Goal: Transaction & Acquisition: Purchase product/service

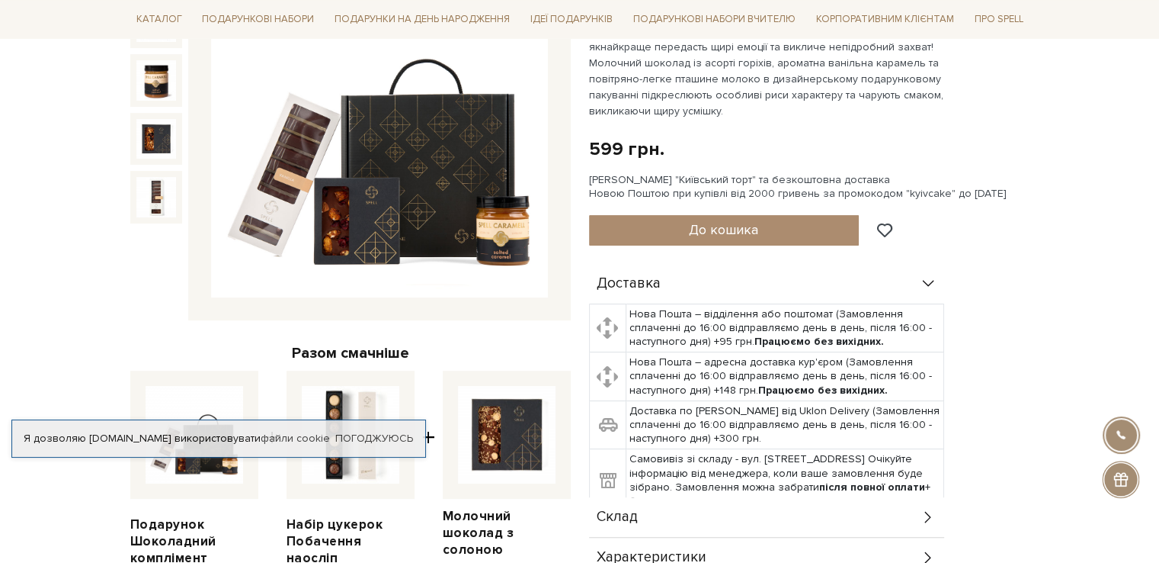
scroll to position [229, 0]
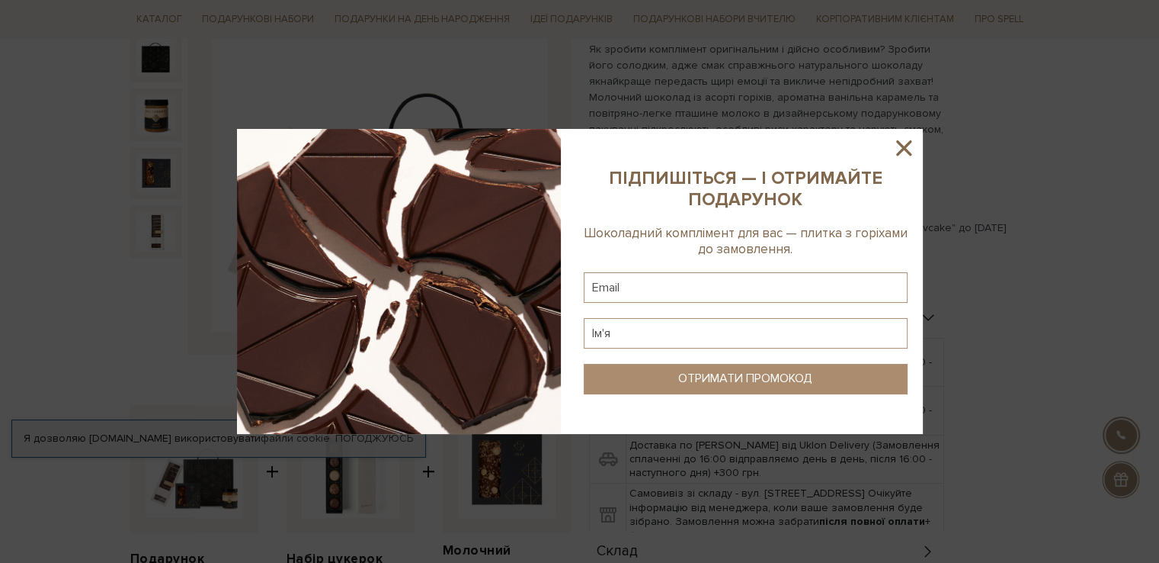
click at [908, 142] on icon at bounding box center [903, 147] width 15 height 15
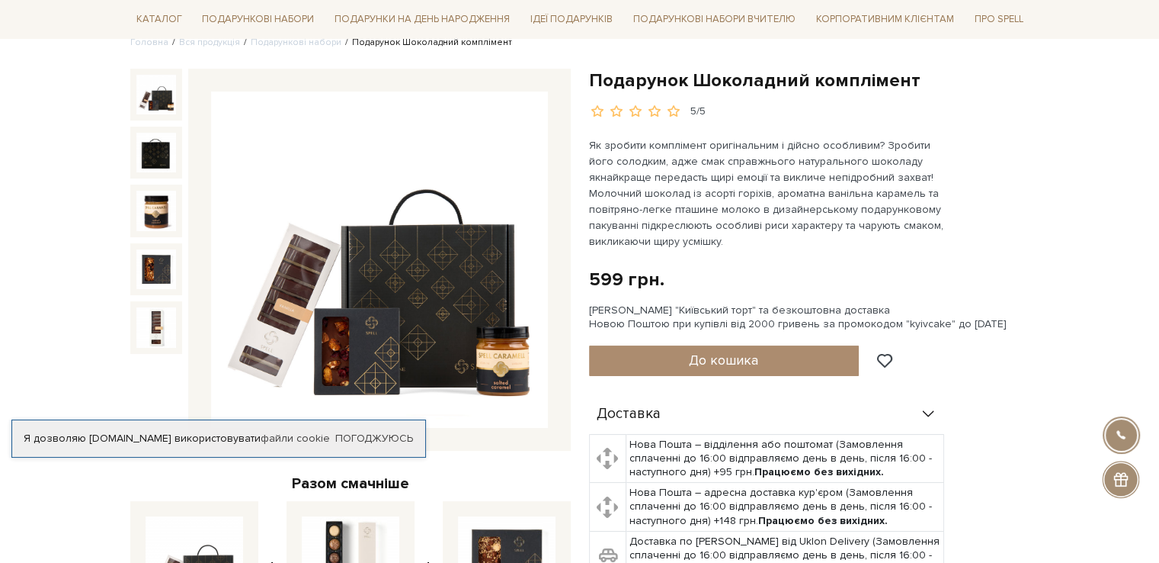
scroll to position [0, 0]
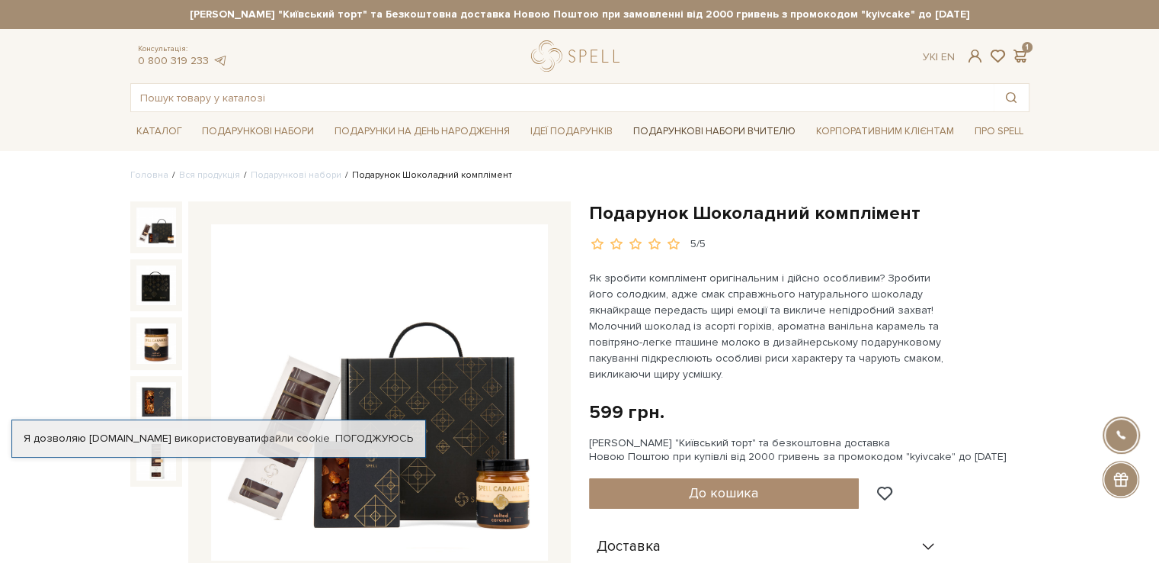
click at [702, 139] on link "Подарункові набори Вчителю" at bounding box center [714, 131] width 175 height 26
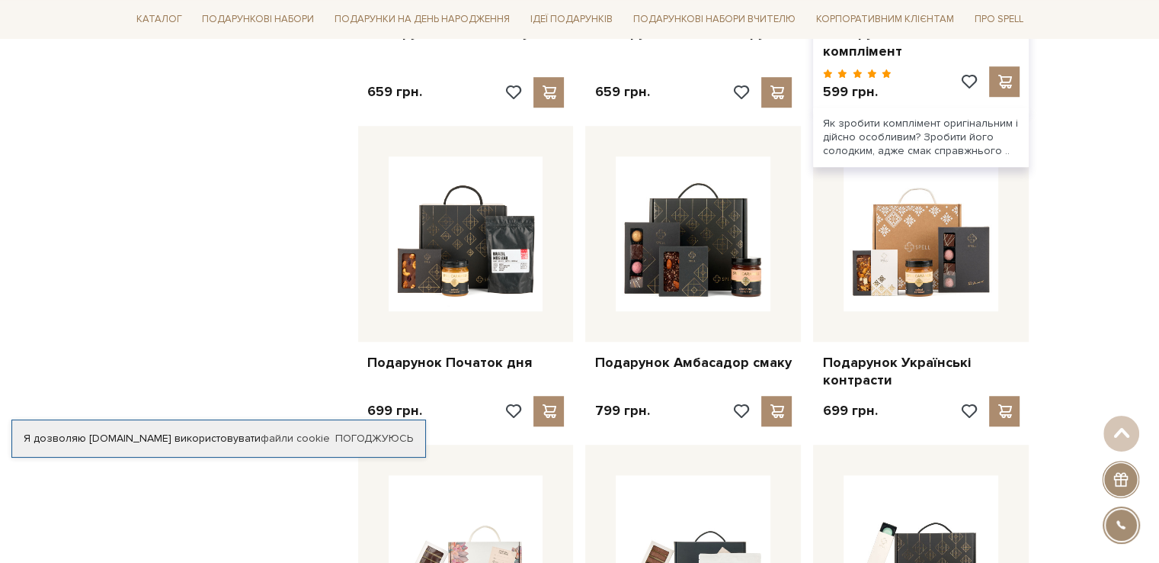
scroll to position [1296, 0]
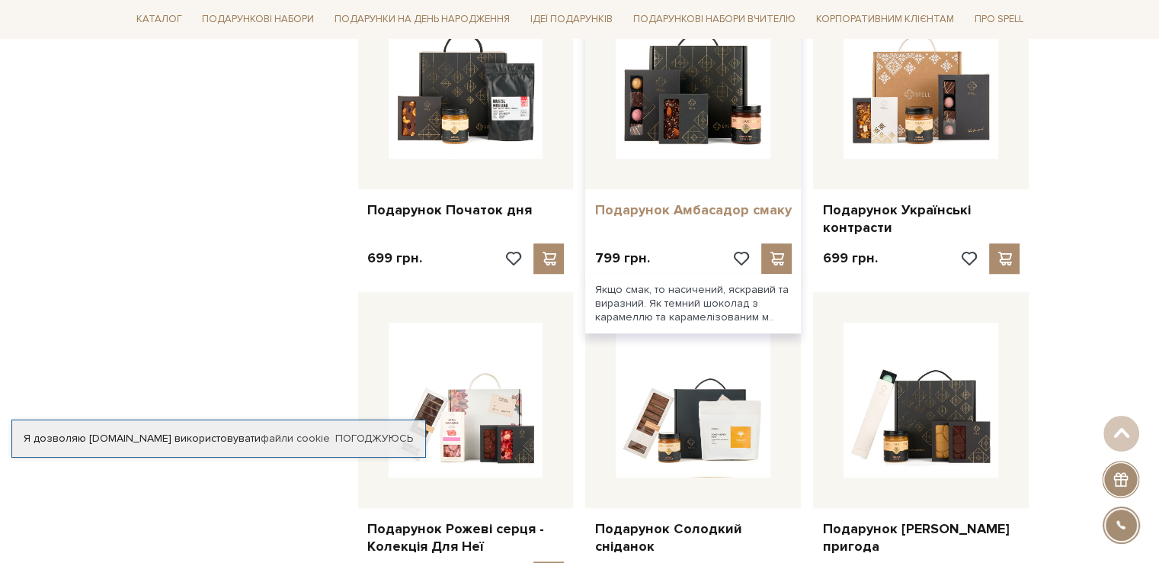
click at [686, 201] on link "Подарунок Амбасадор смаку" at bounding box center [693, 210] width 197 height 18
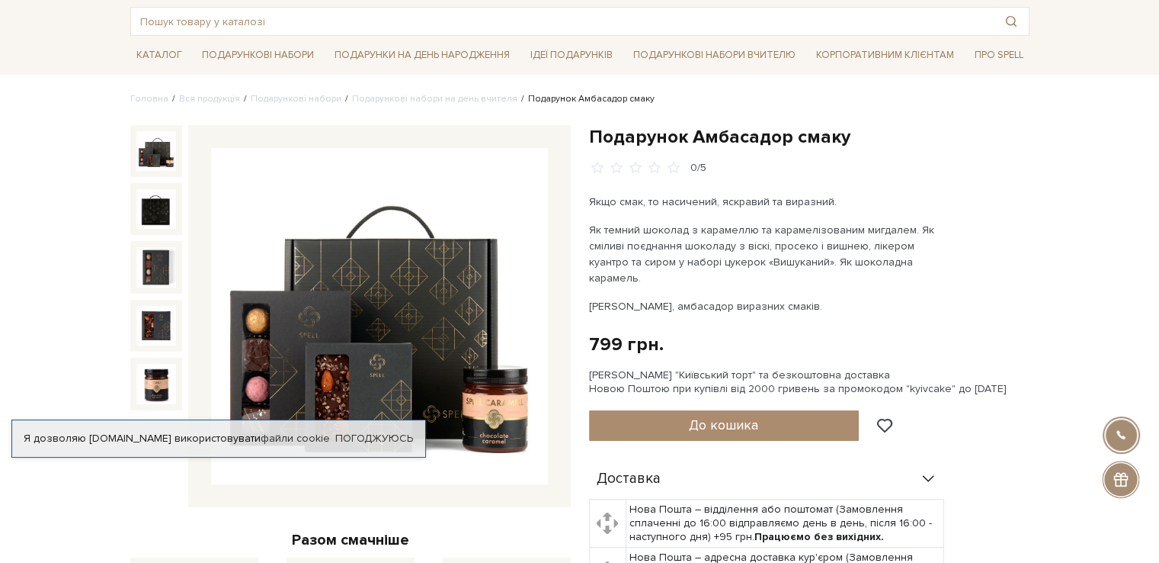
scroll to position [76, 0]
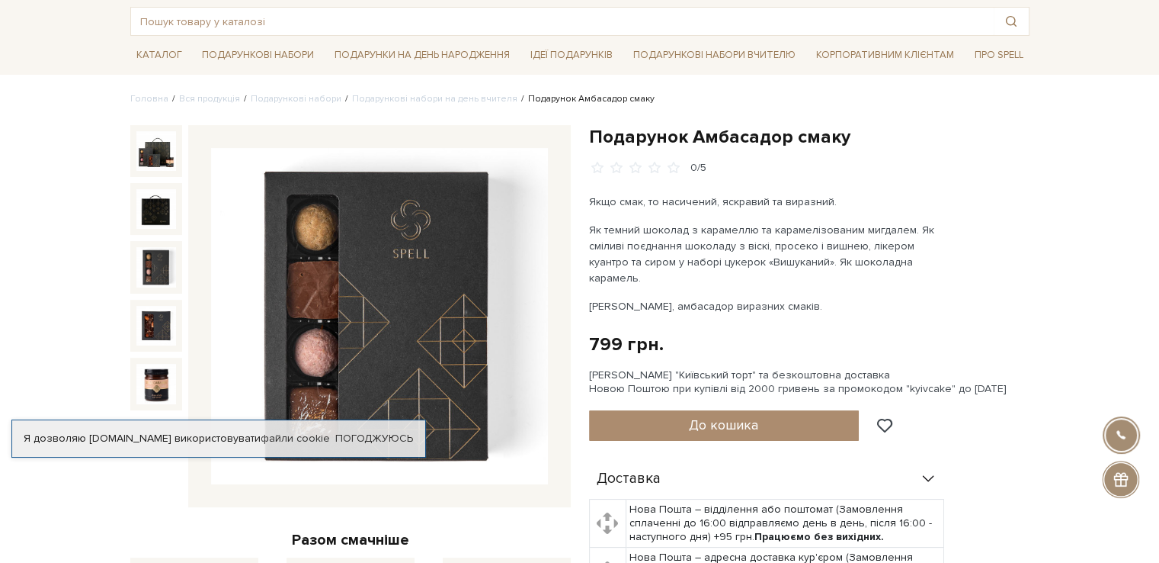
click at [159, 275] on img at bounding box center [156, 267] width 40 height 40
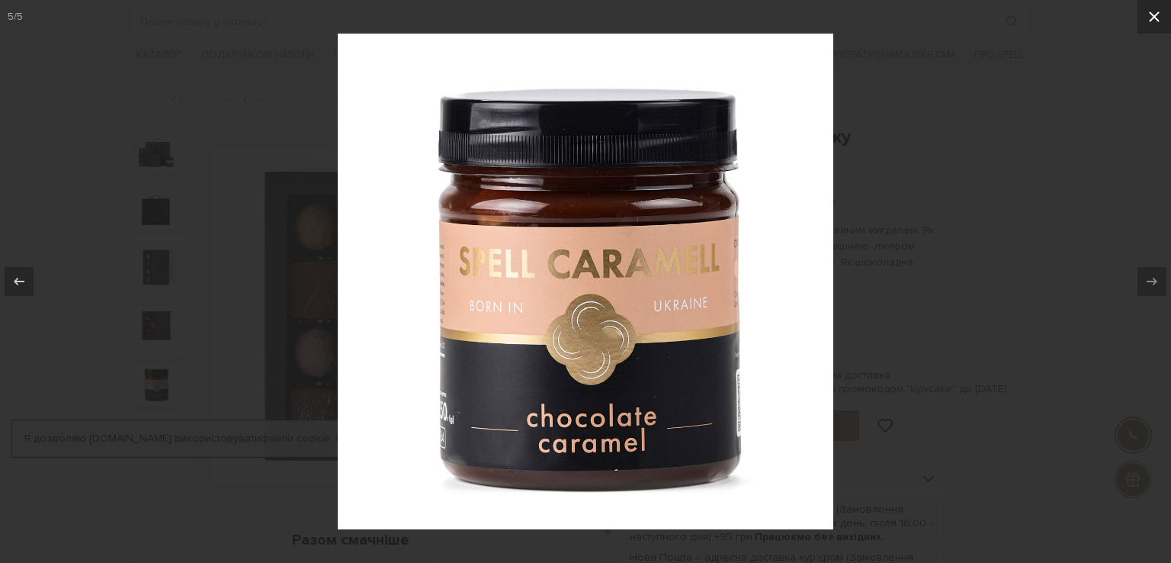
click at [1150, 18] on icon at bounding box center [1154, 17] width 18 height 18
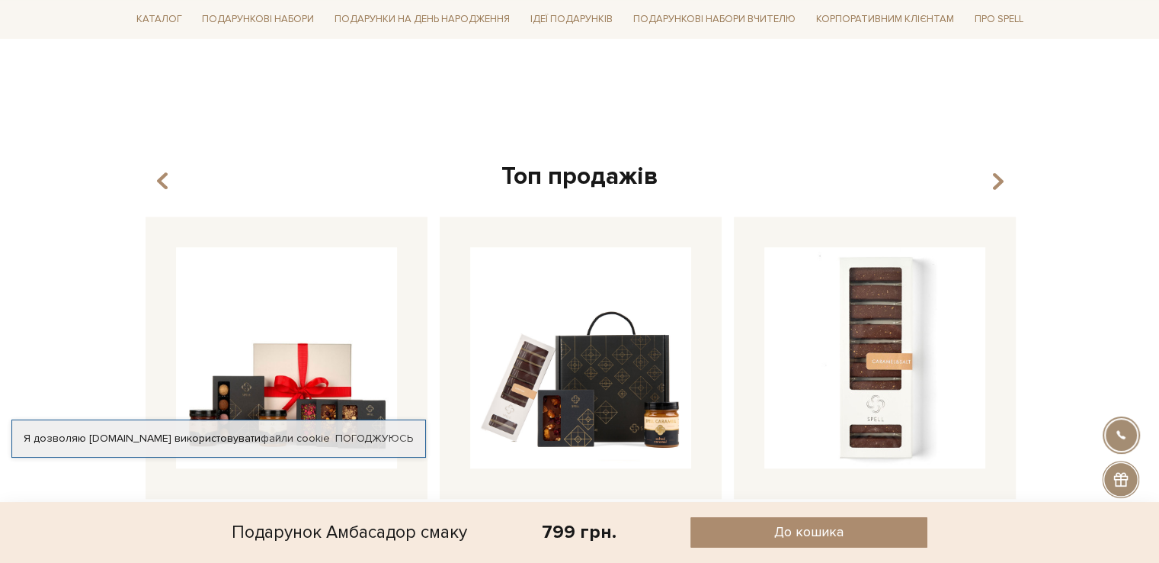
scroll to position [1448, 0]
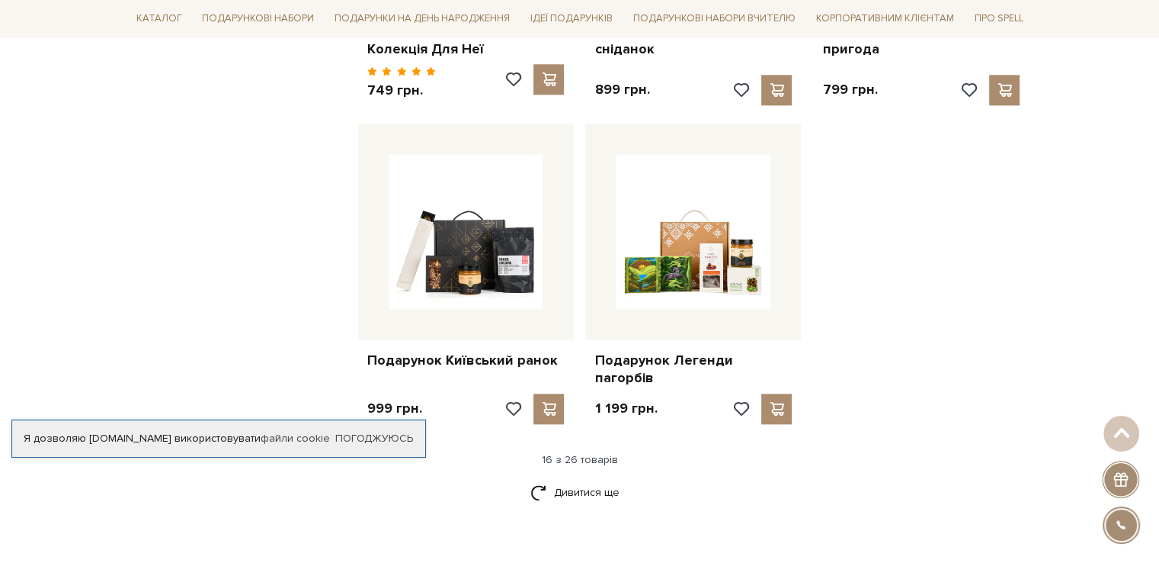
scroll to position [1830, 0]
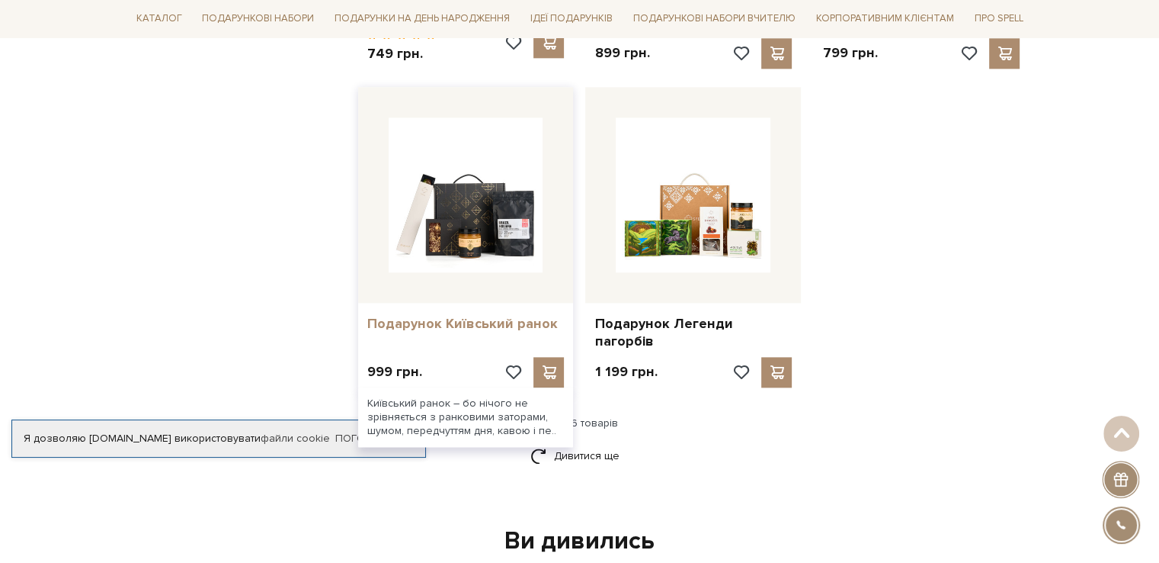
click at [446, 315] on link "Подарунок Київський ранок" at bounding box center [465, 324] width 197 height 18
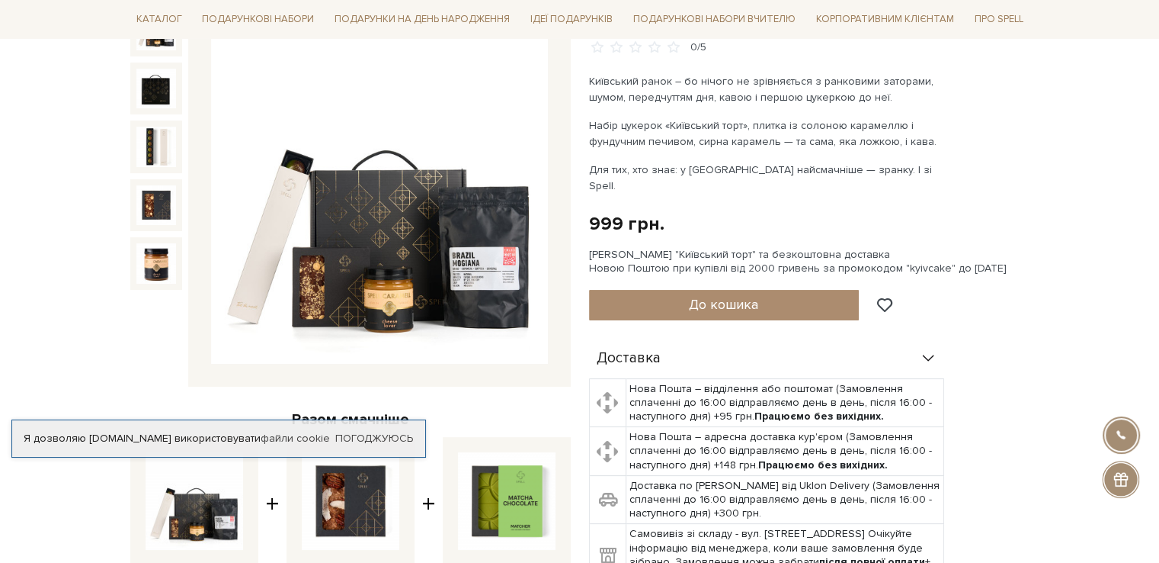
scroll to position [152, 0]
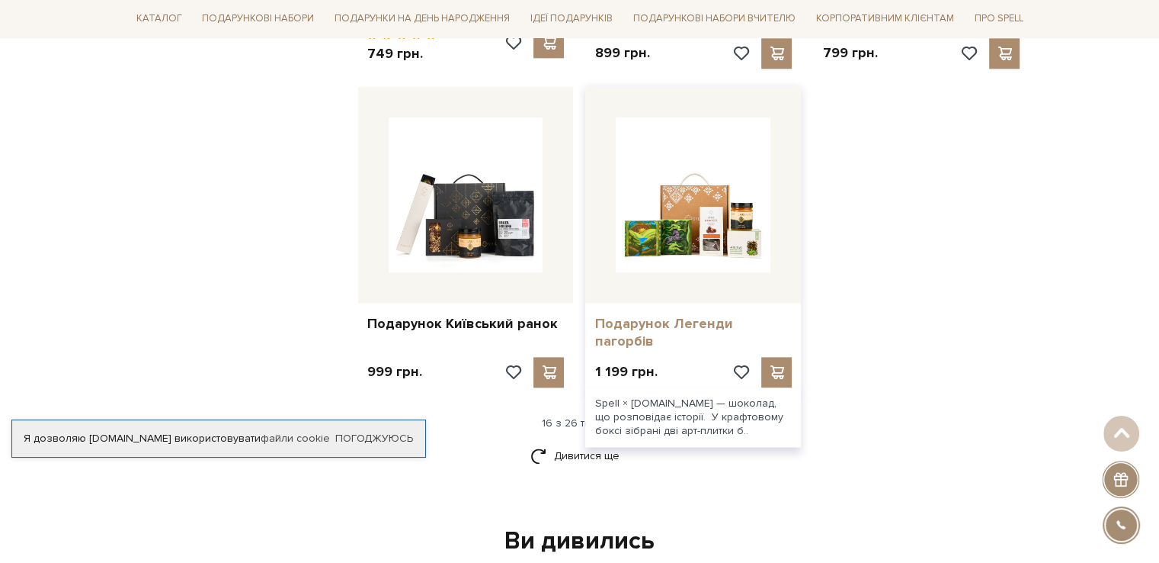
click at [646, 315] on link "Подарунок Легенди пагорбів" at bounding box center [693, 333] width 197 height 36
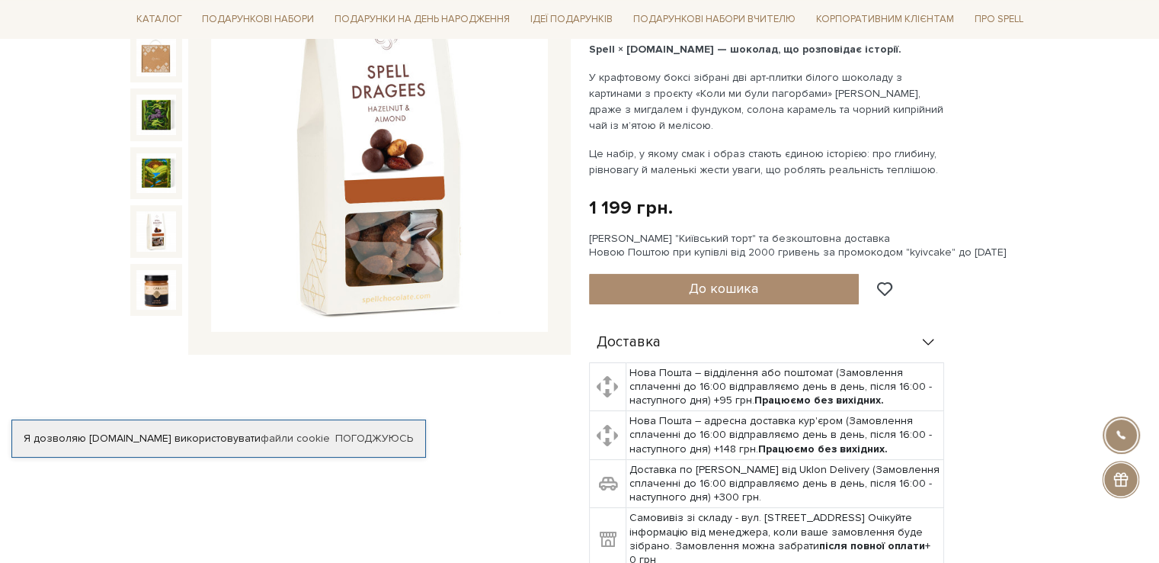
click at [165, 220] on img at bounding box center [156, 231] width 40 height 40
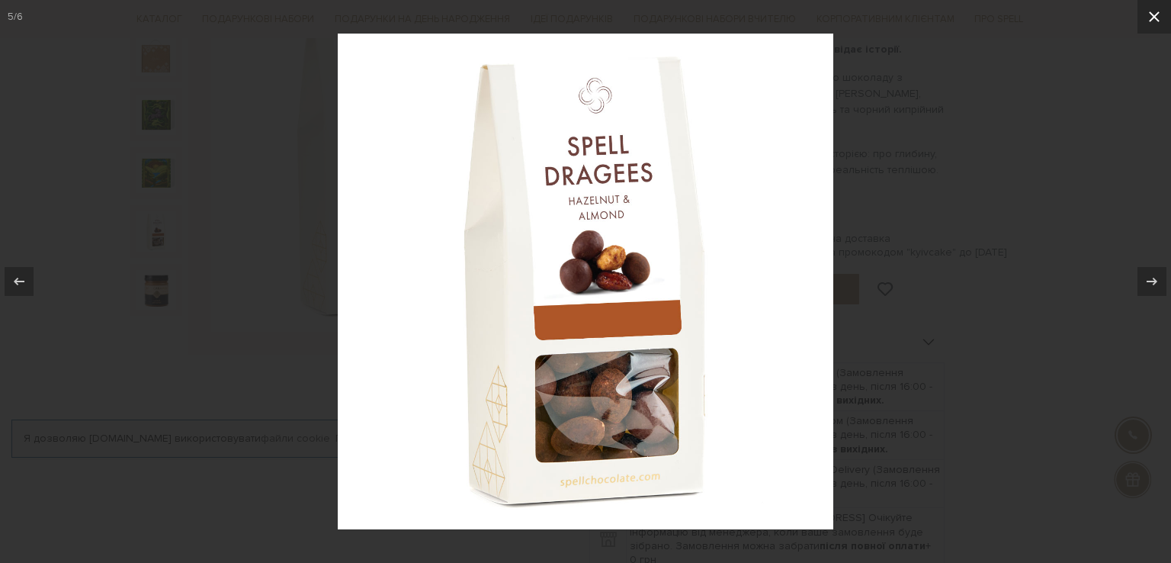
click at [1154, 14] on icon at bounding box center [1154, 17] width 18 height 18
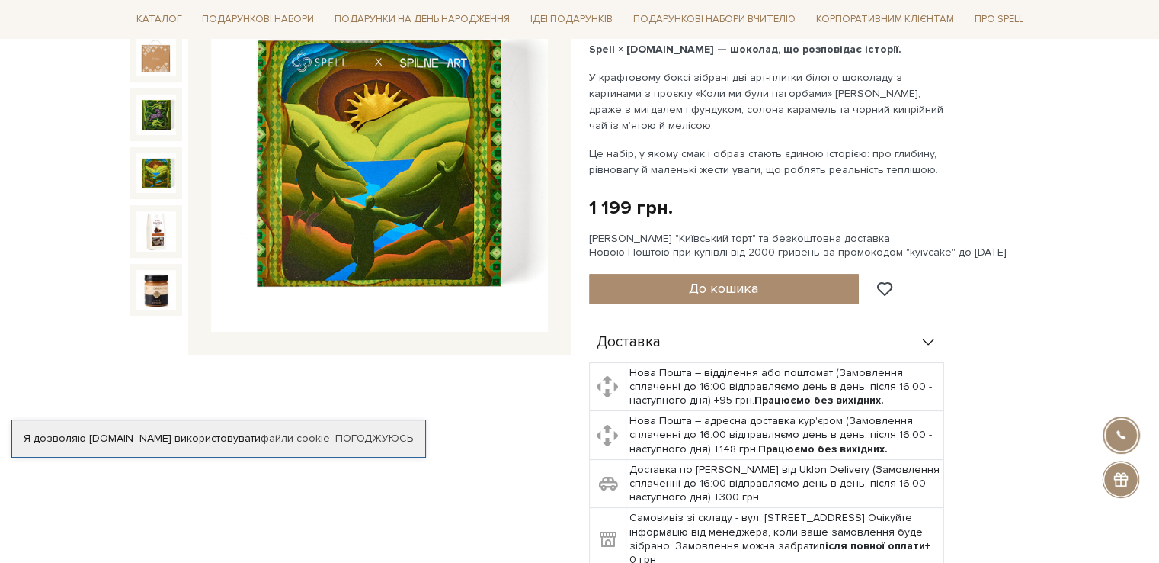
scroll to position [152, 0]
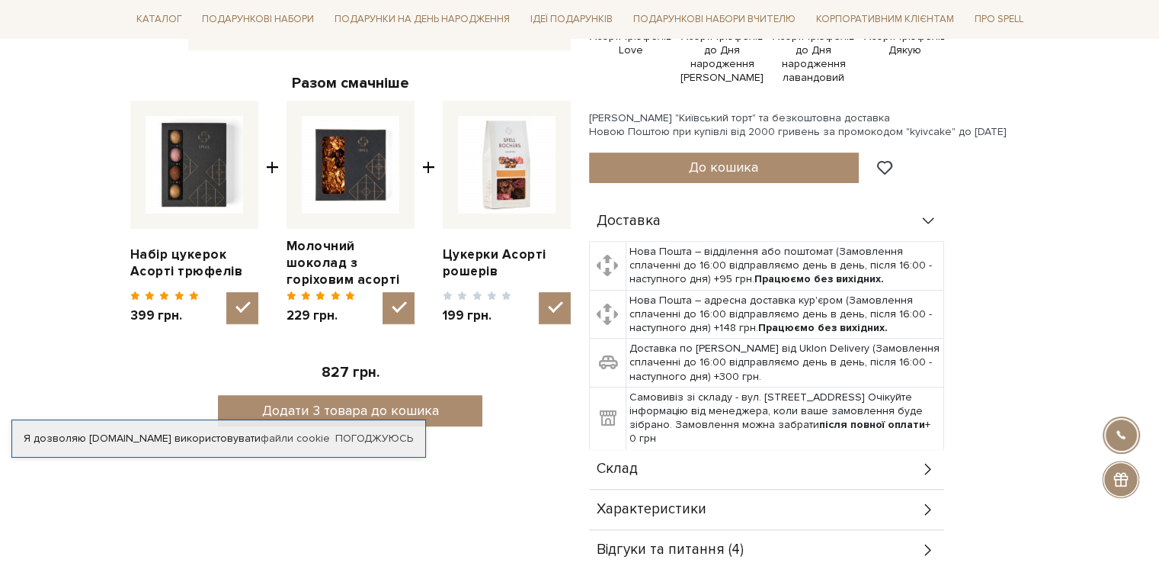
scroll to position [534, 0]
click at [183, 254] on link "Набір цукерок Асорті трюфелів" at bounding box center [194, 262] width 128 height 34
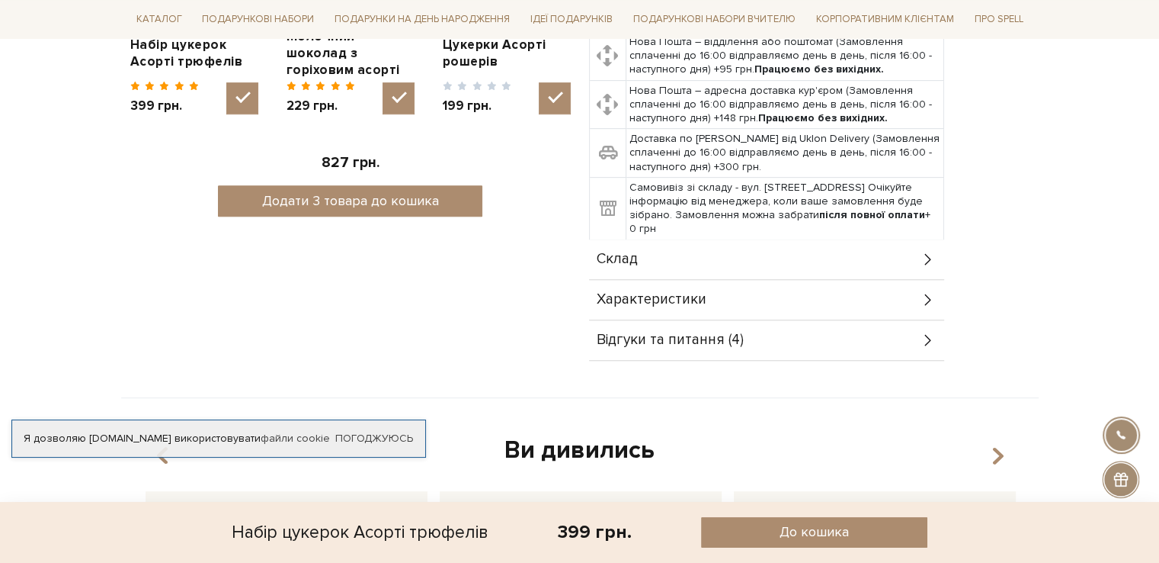
scroll to position [762, 0]
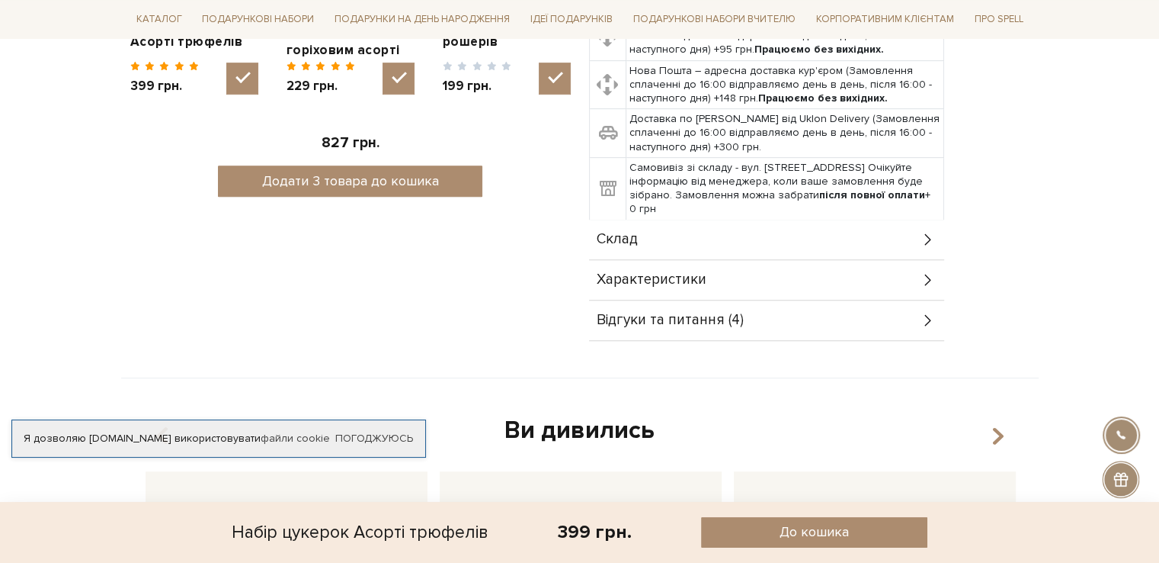
click at [931, 242] on icon at bounding box center [928, 239] width 17 height 17
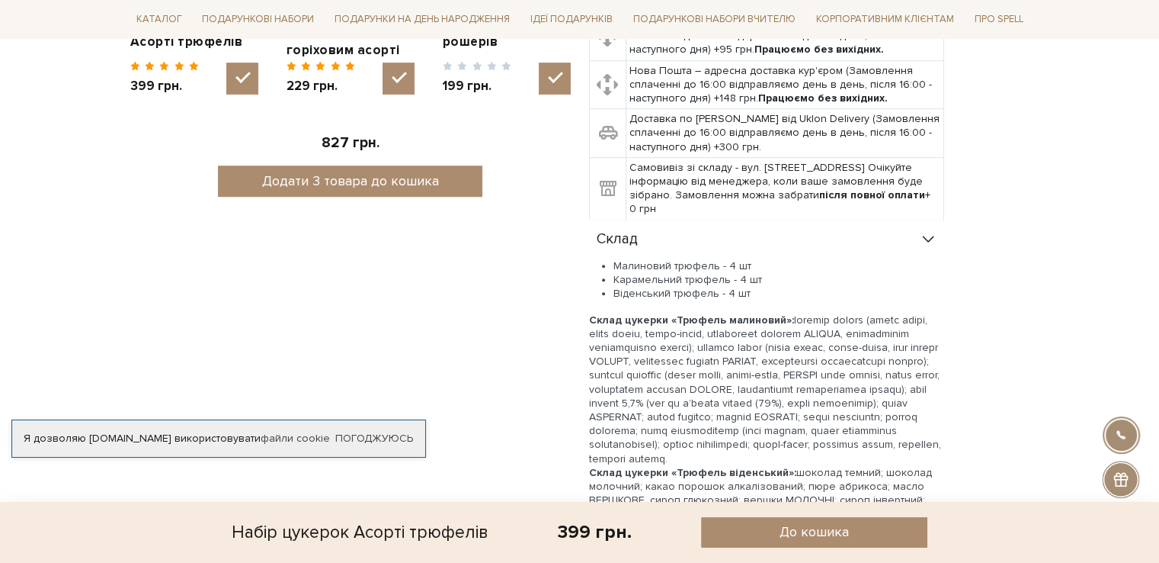
click at [931, 242] on icon at bounding box center [928, 239] width 17 height 17
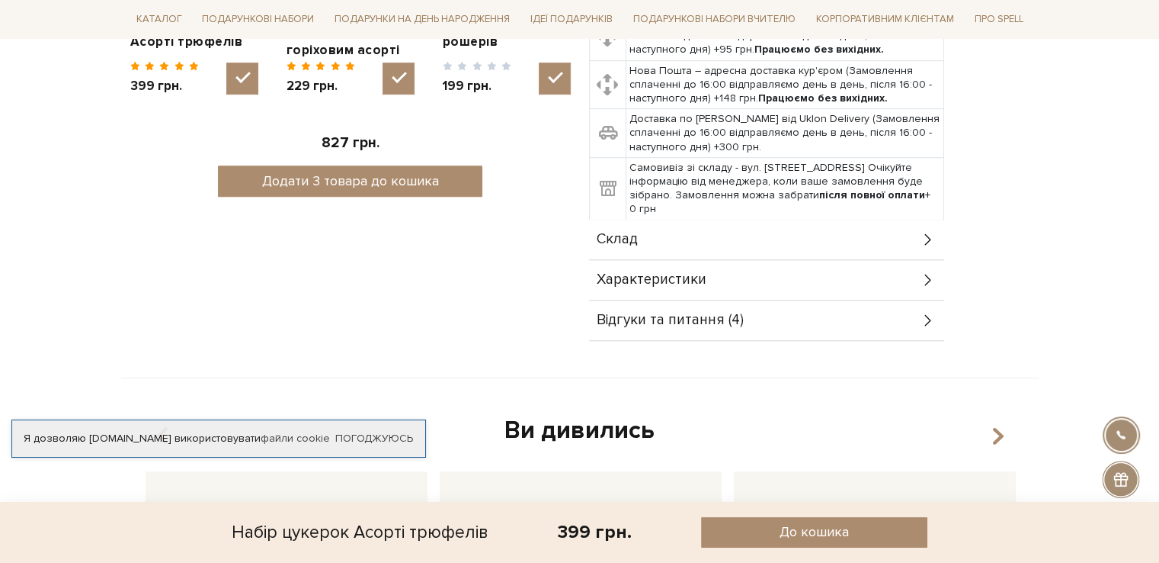
click at [926, 280] on icon at bounding box center [928, 279] width 17 height 17
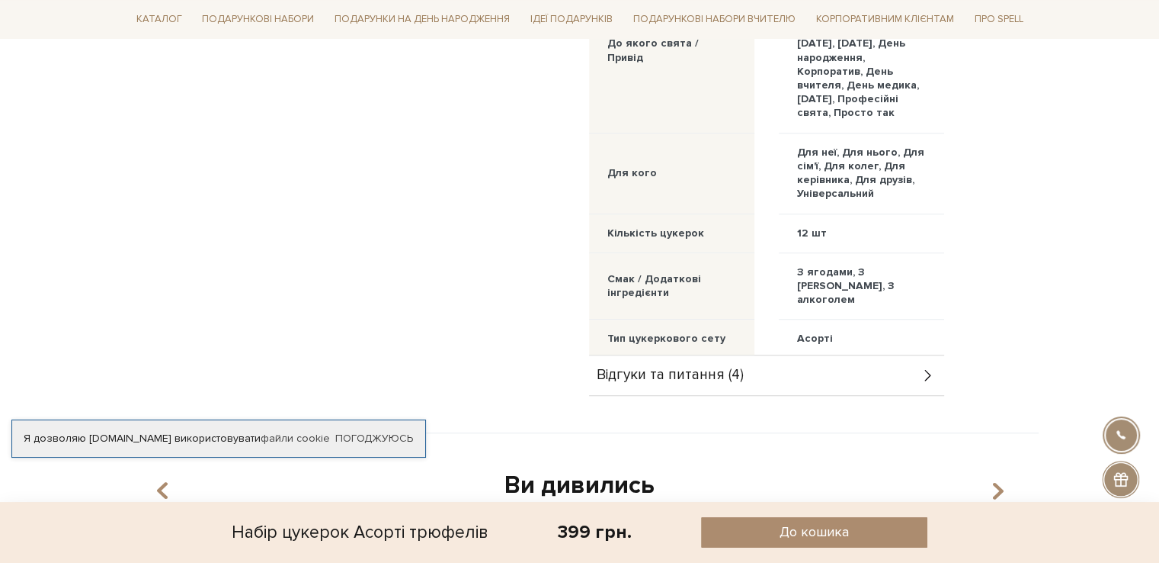
scroll to position [1220, 0]
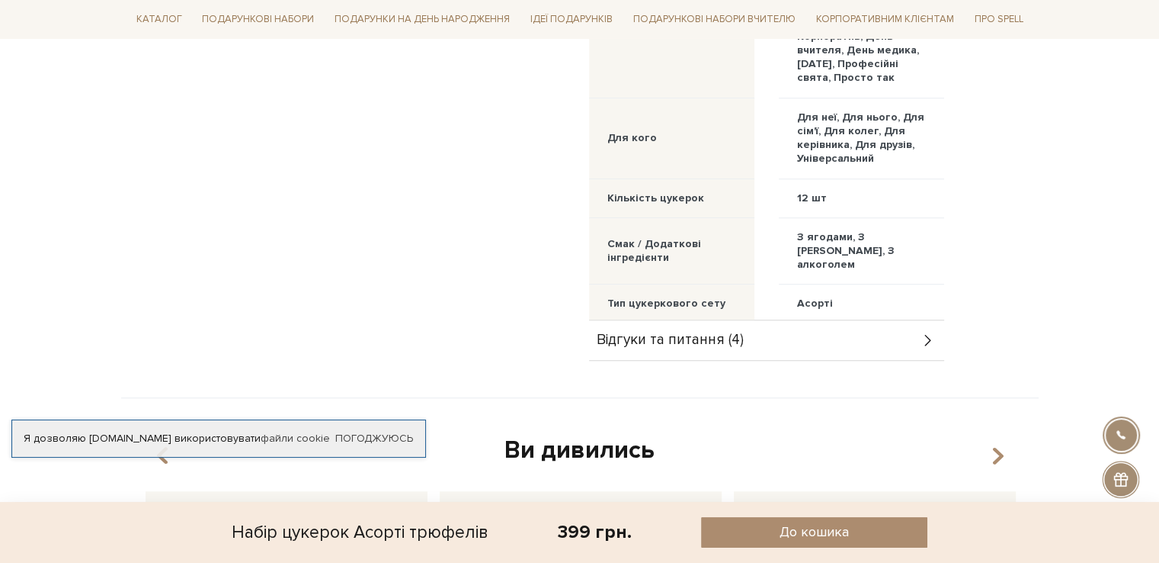
click at [925, 338] on icon at bounding box center [928, 340] width 17 height 17
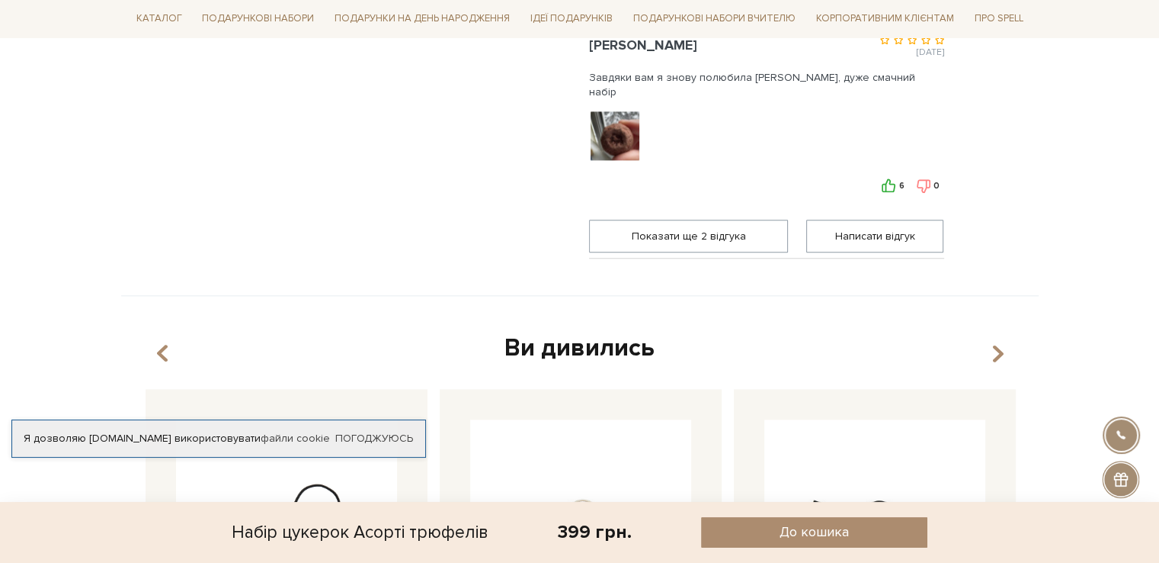
scroll to position [1753, 0]
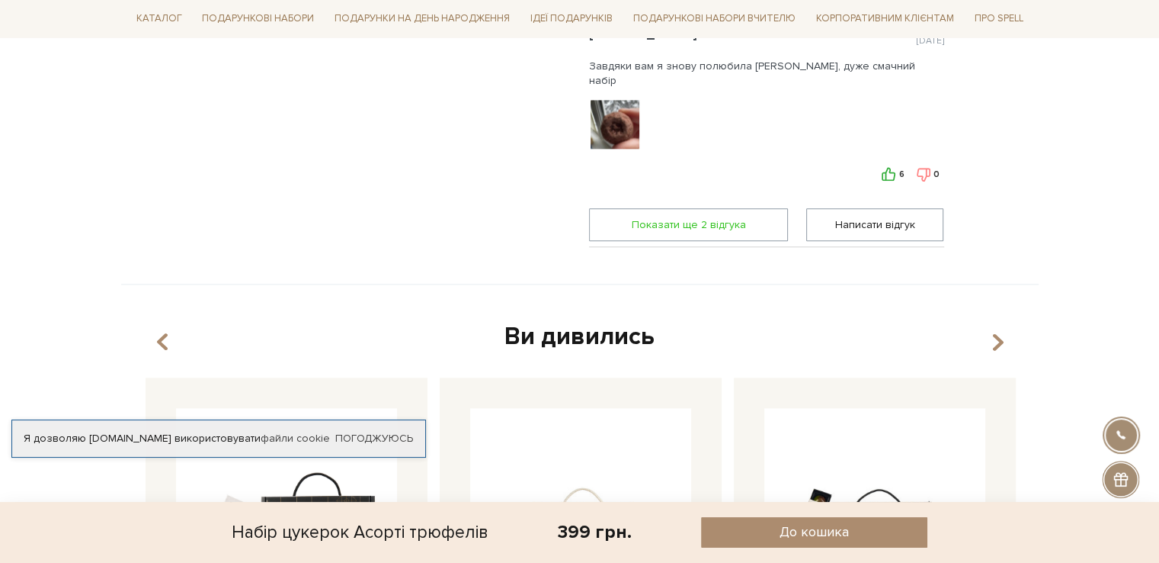
click at [672, 220] on span "Показати ще 2 вiдгука" at bounding box center [689, 224] width 180 height 31
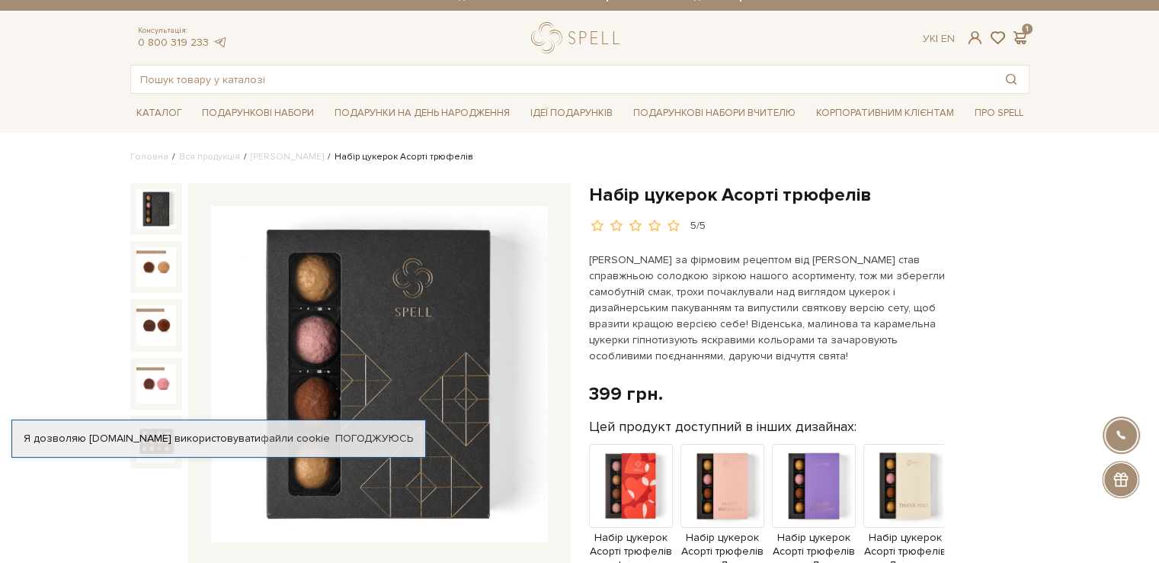
scroll to position [0, 0]
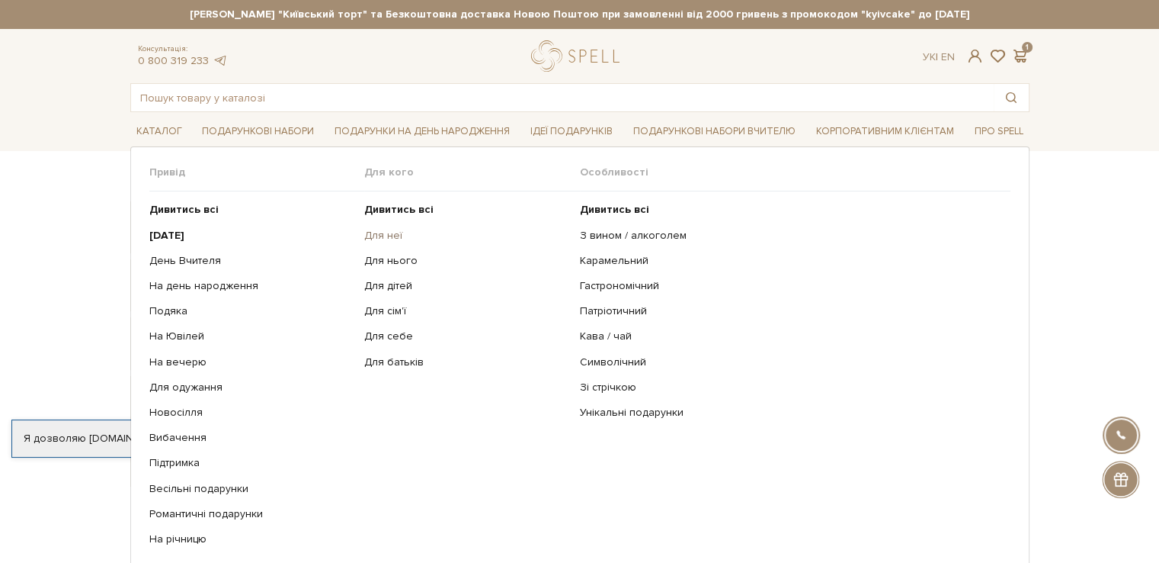
click at [388, 233] on link "Для неї" at bounding box center [466, 236] width 204 height 14
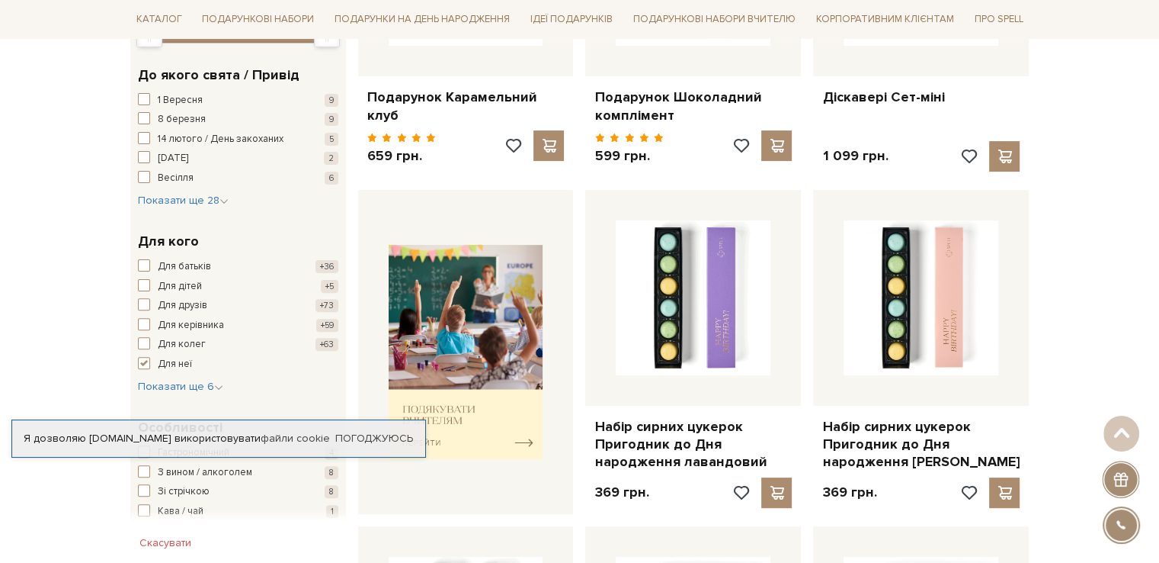
scroll to position [381, 0]
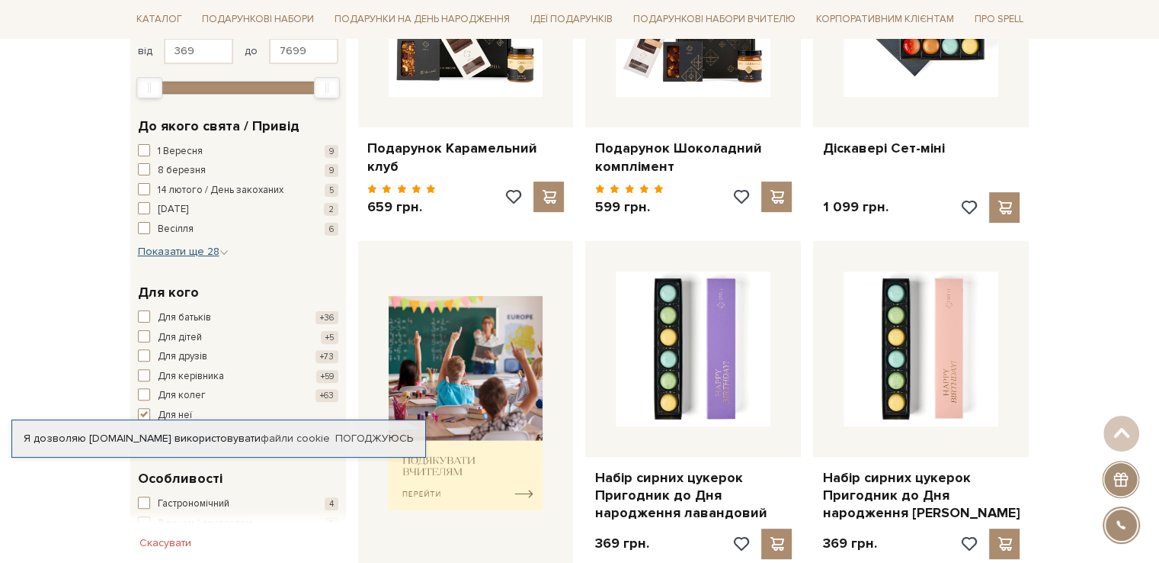
click at [220, 249] on icon "button" at bounding box center [224, 252] width 9 height 9
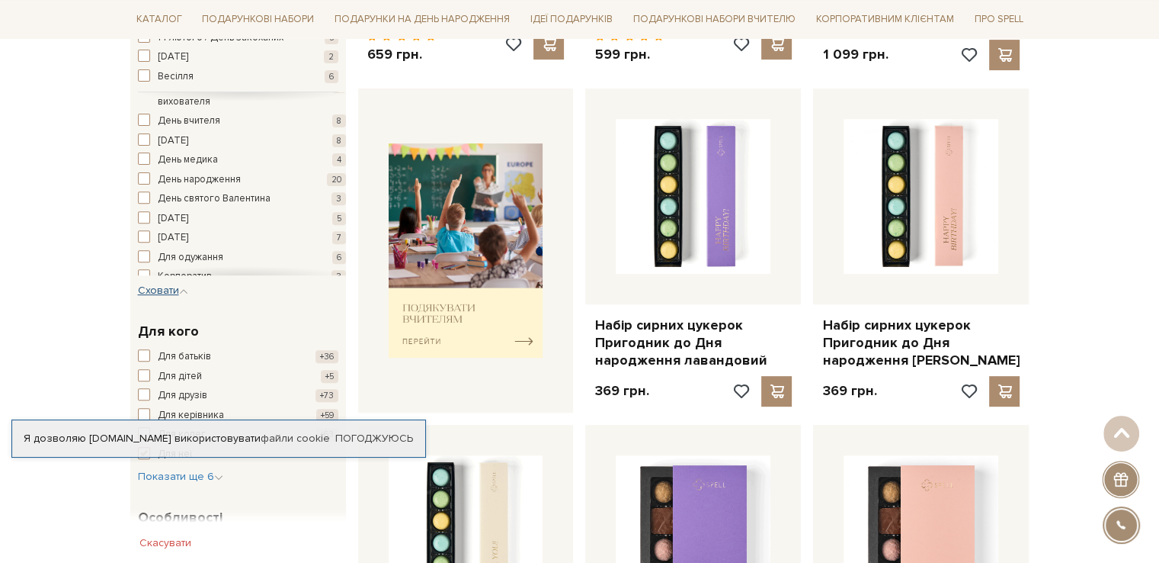
scroll to position [152, 0]
click at [220, 130] on span "День народження" at bounding box center [199, 125] width 83 height 15
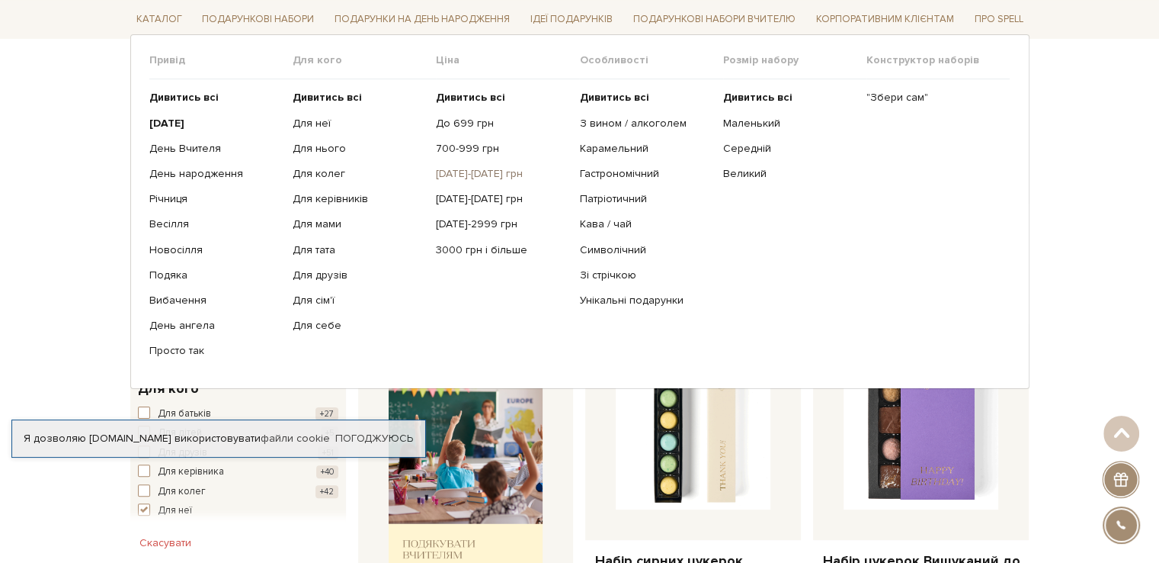
click at [476, 173] on link "[DATE]-[DATE] грн" at bounding box center [502, 174] width 132 height 14
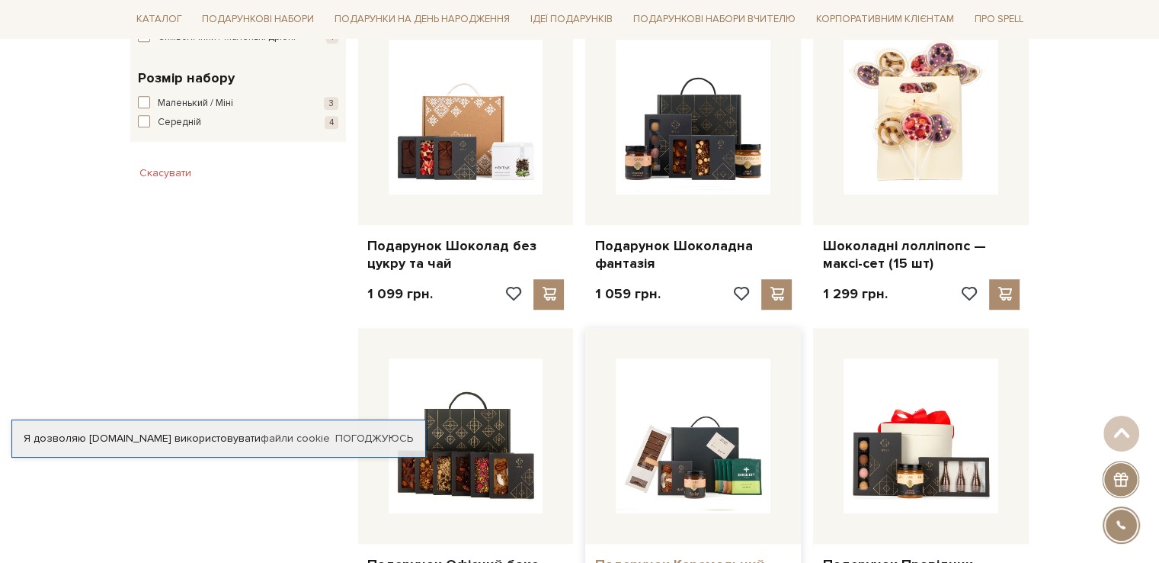
scroll to position [915, 0]
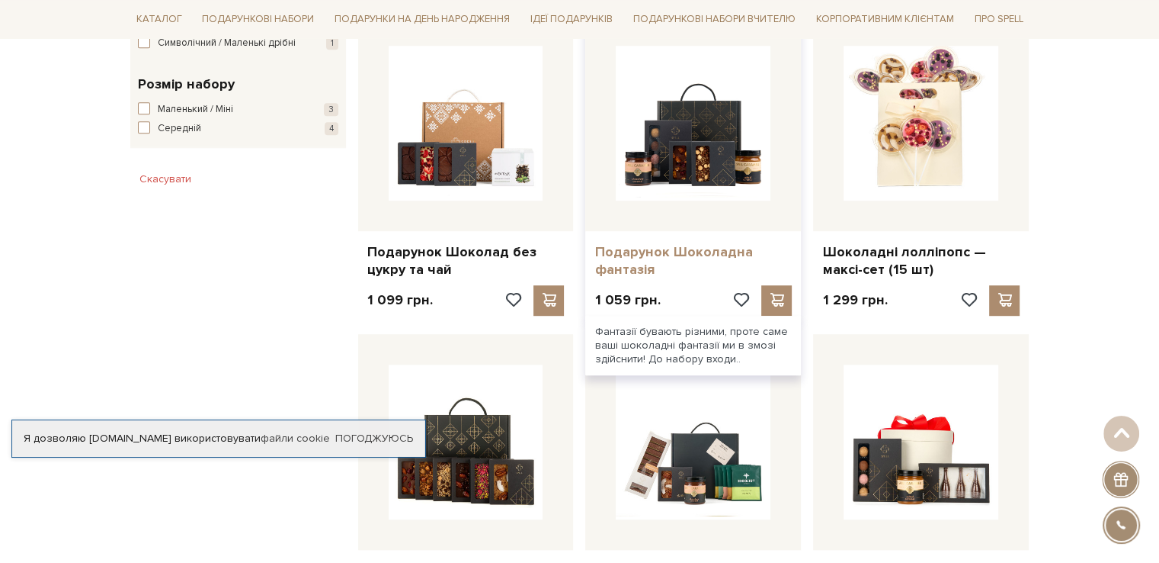
click at [652, 255] on link "Подарунок Шоколадна фантазія" at bounding box center [693, 261] width 197 height 36
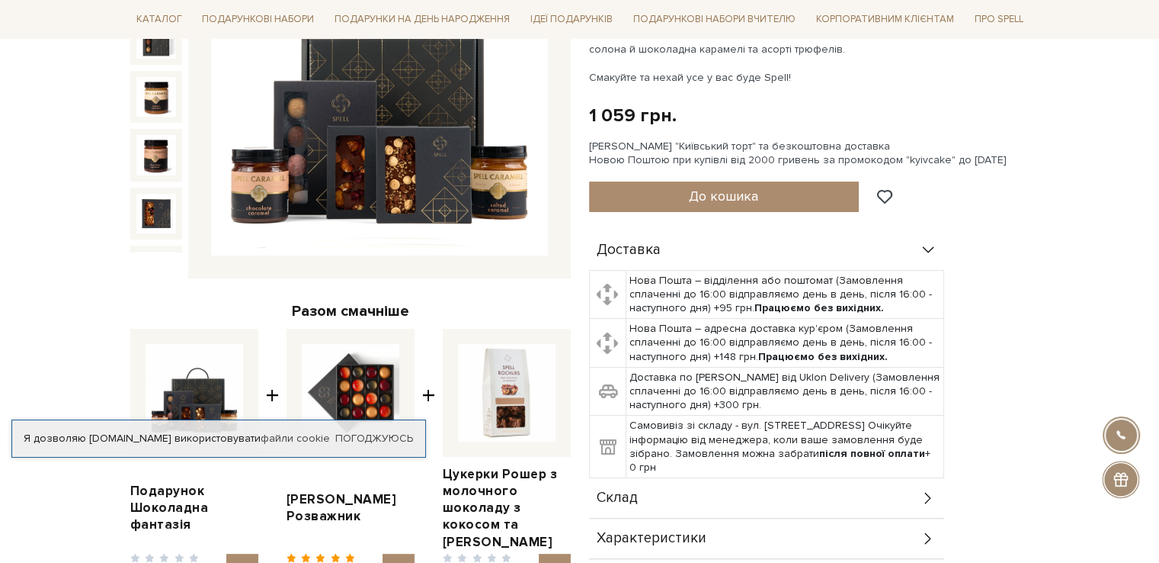
scroll to position [381, 0]
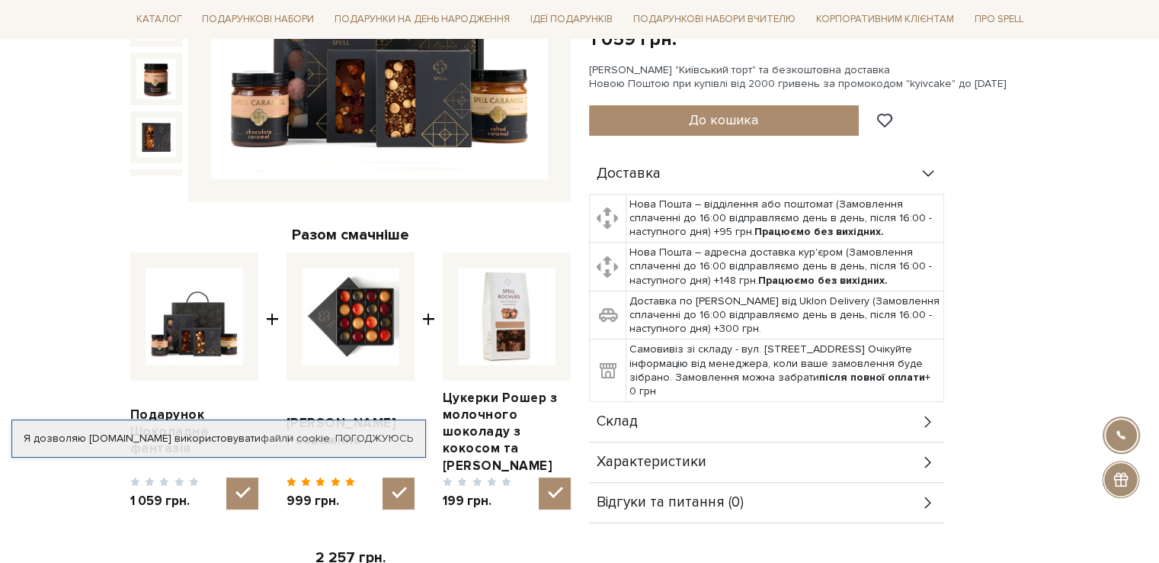
click at [925, 416] on icon at bounding box center [928, 421] width 17 height 17
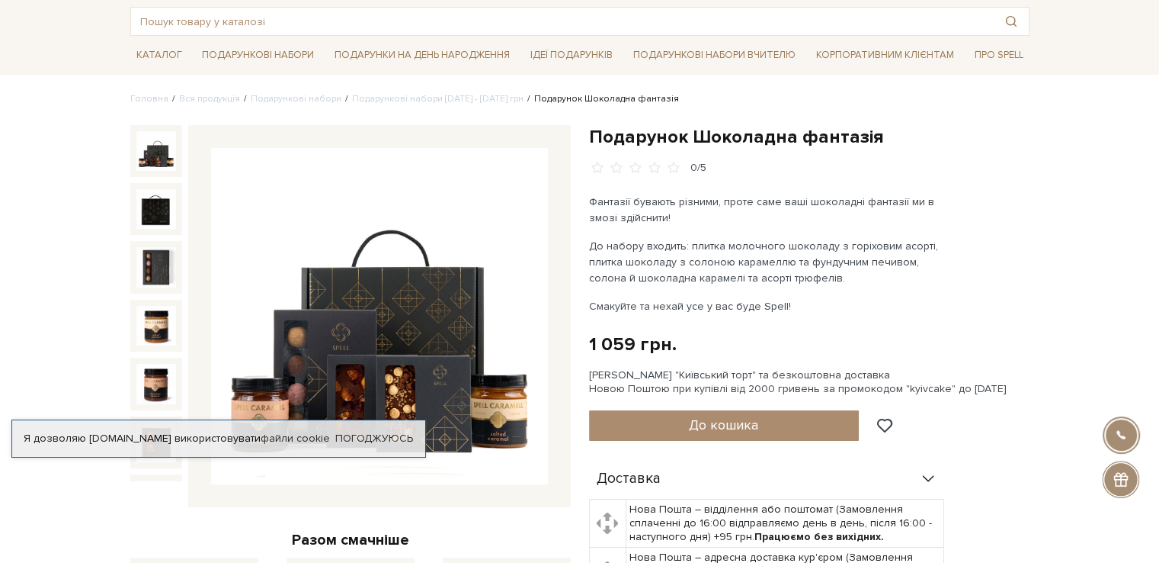
scroll to position [0, 0]
